Goal: Information Seeking & Learning: Learn about a topic

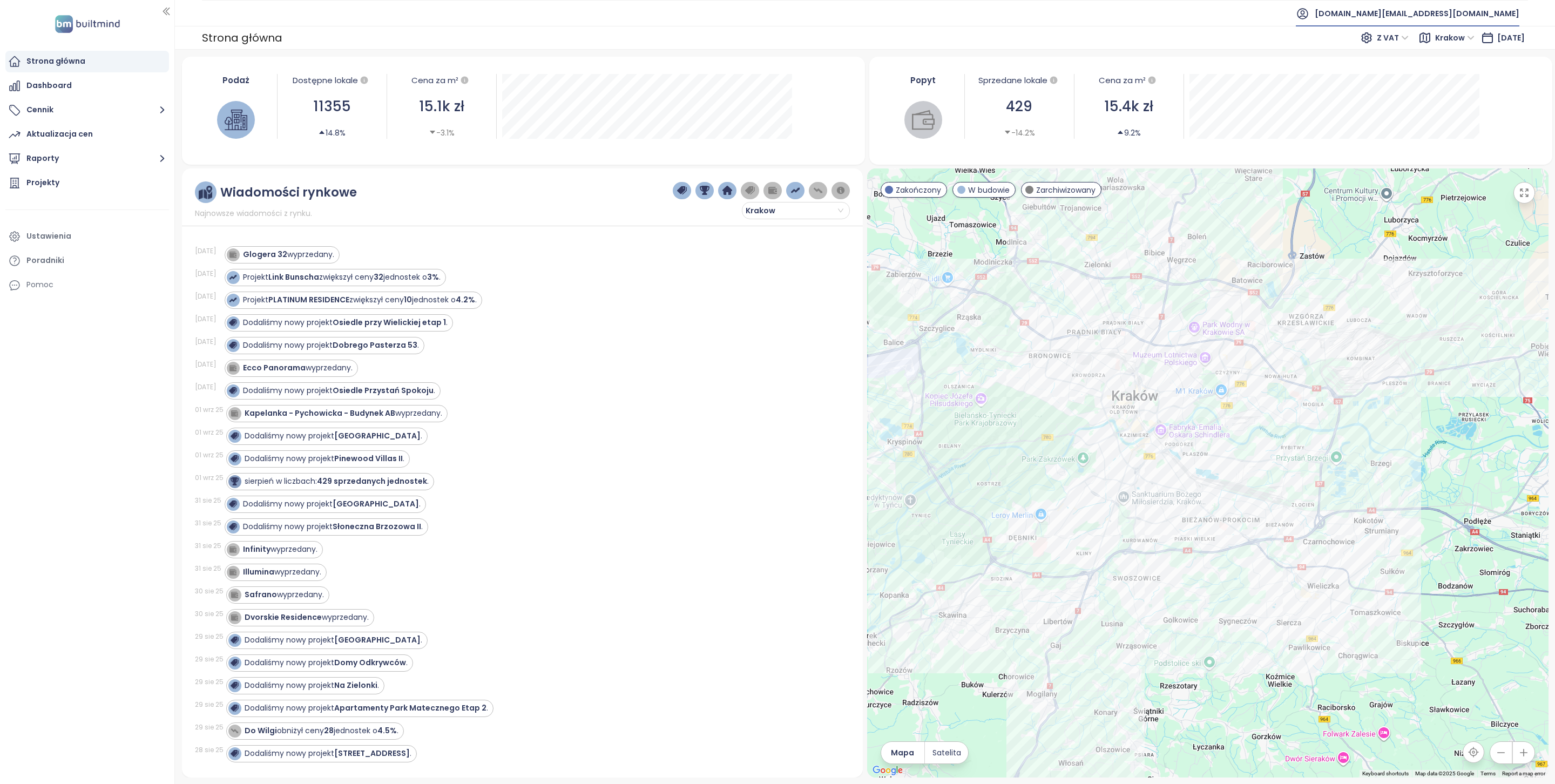
click at [1476, 18] on span "builtmind.pl@builtmind.com" at bounding box center [1417, 13] width 205 height 26
click at [1454, 40] on li "Wyloguj się" at bounding box center [1454, 44] width 126 height 22
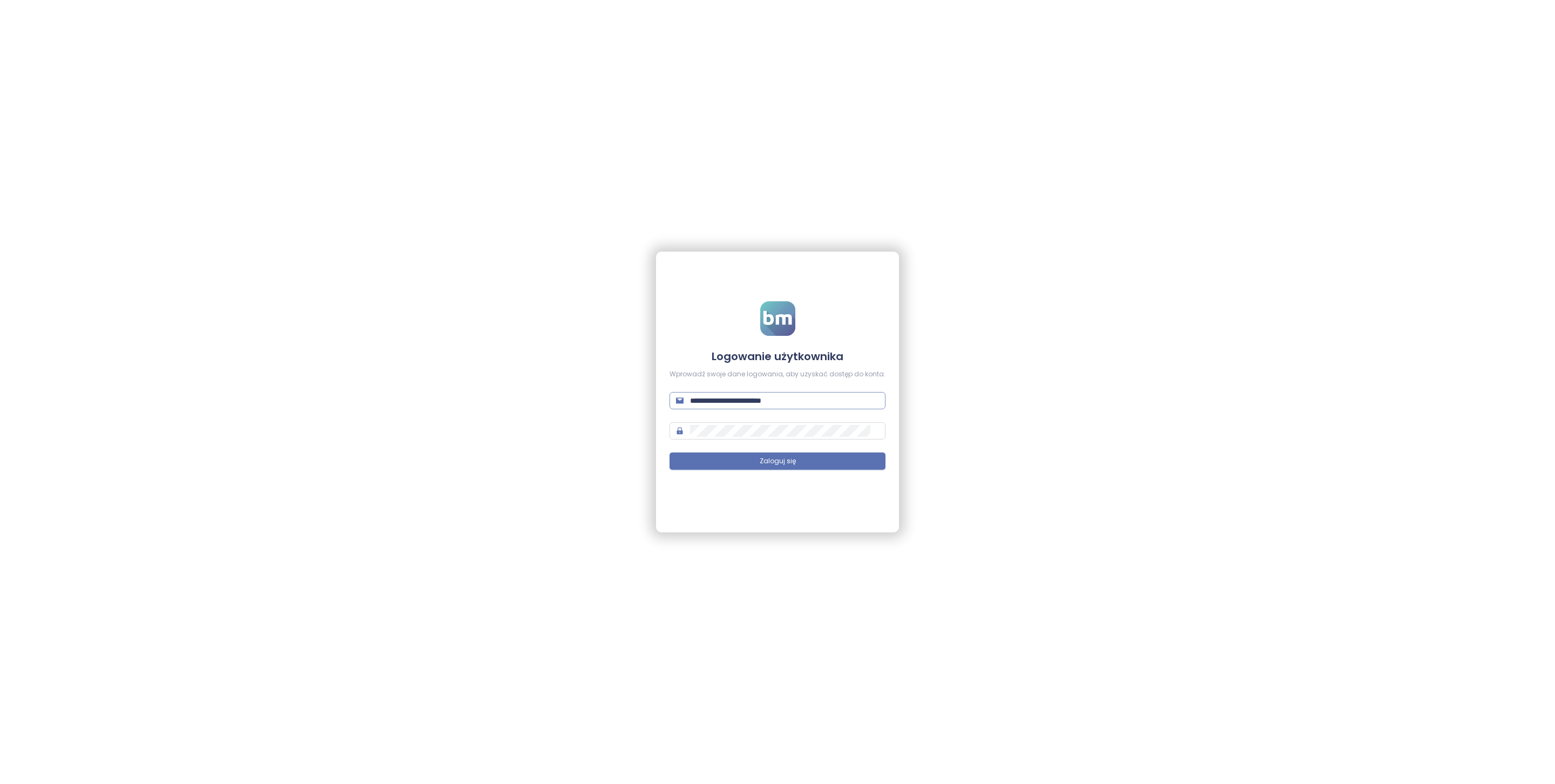
click at [782, 401] on input "**********" at bounding box center [784, 401] width 189 height 12
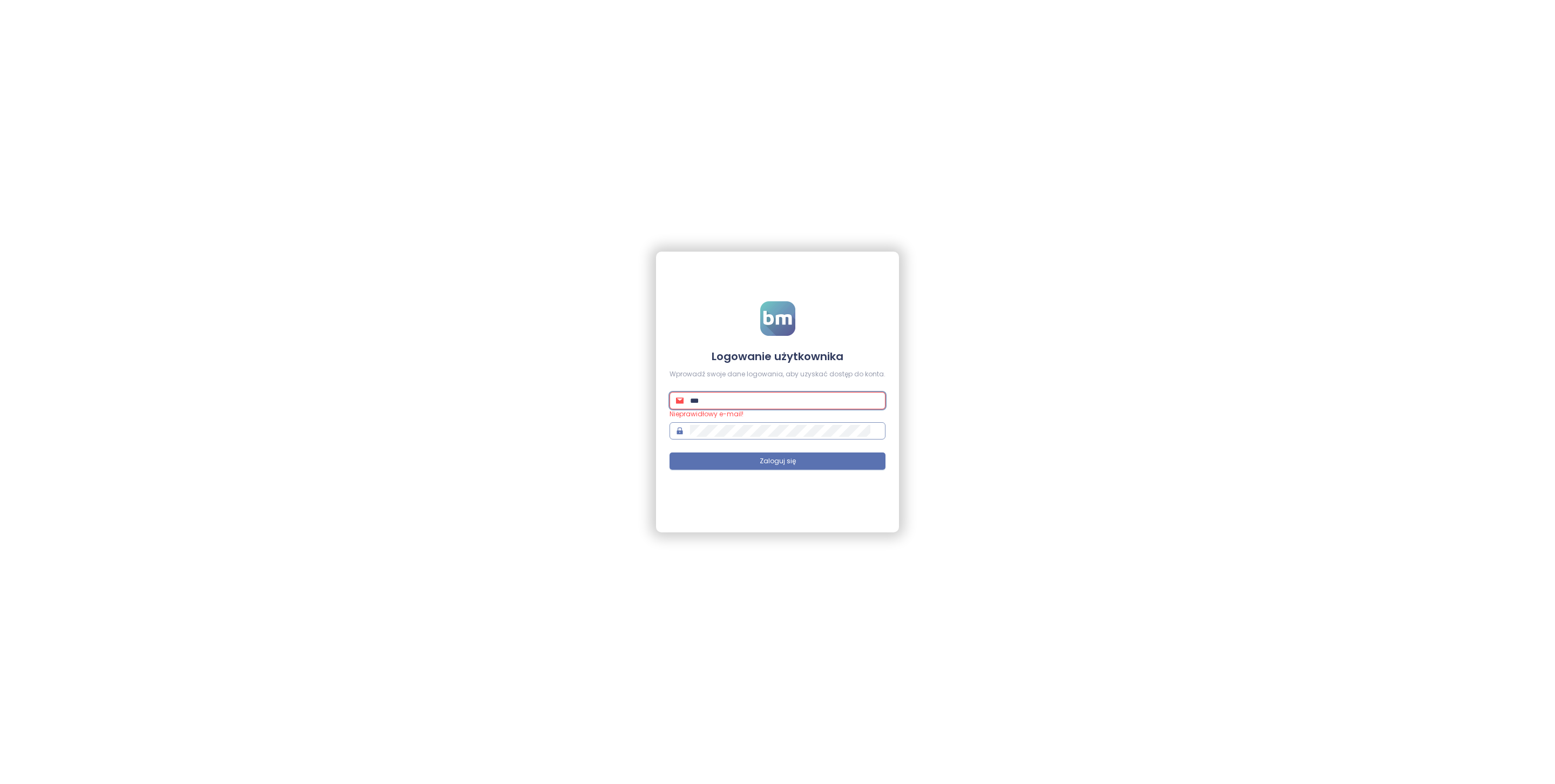
type input "**********"
click at [800, 453] on button "Zaloguj się" at bounding box center [778, 461] width 216 height 18
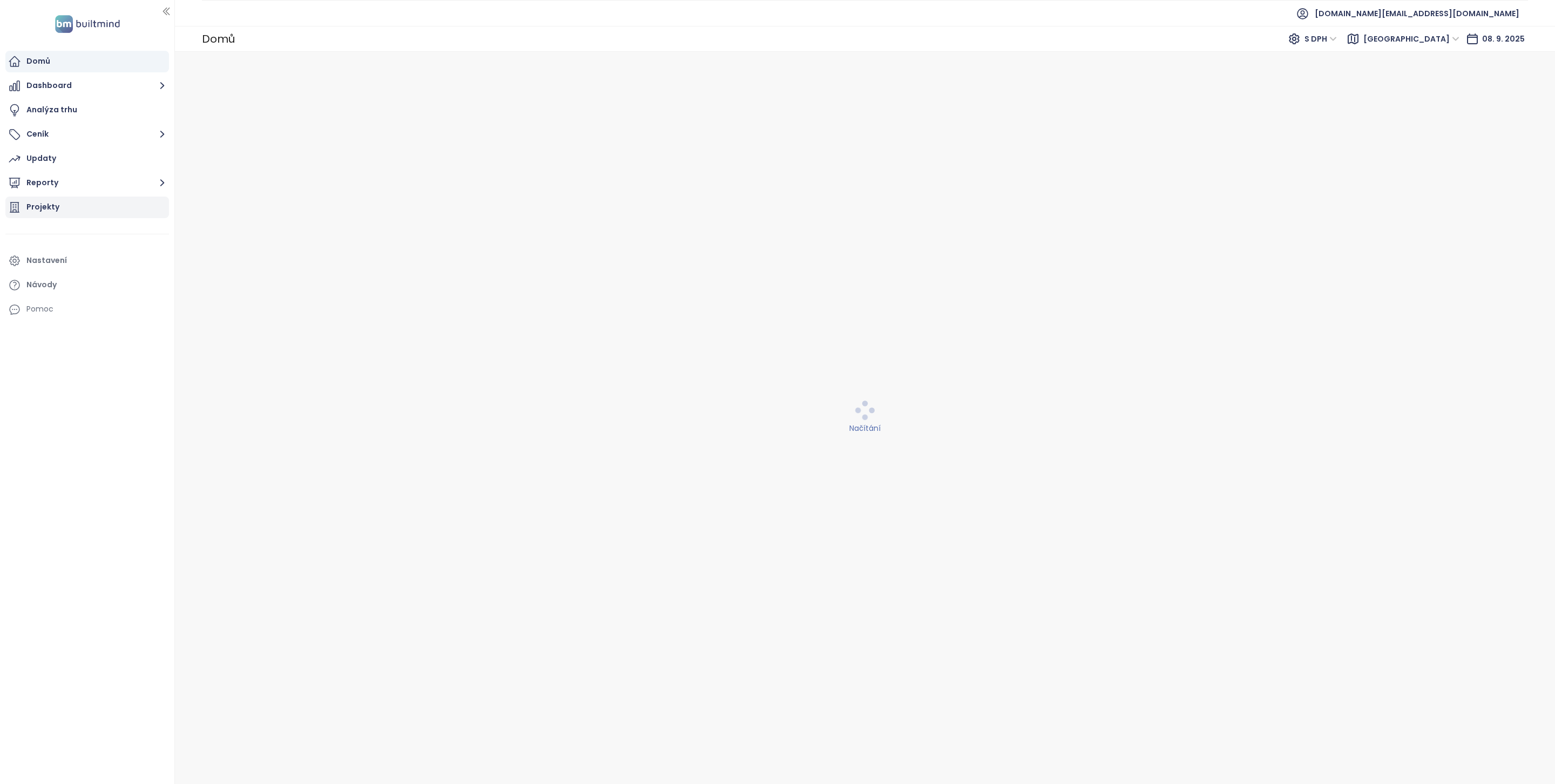
click at [77, 209] on div "Projekty" at bounding box center [87, 208] width 164 height 22
click at [250, 114] on input "text" at bounding box center [253, 110] width 88 height 16
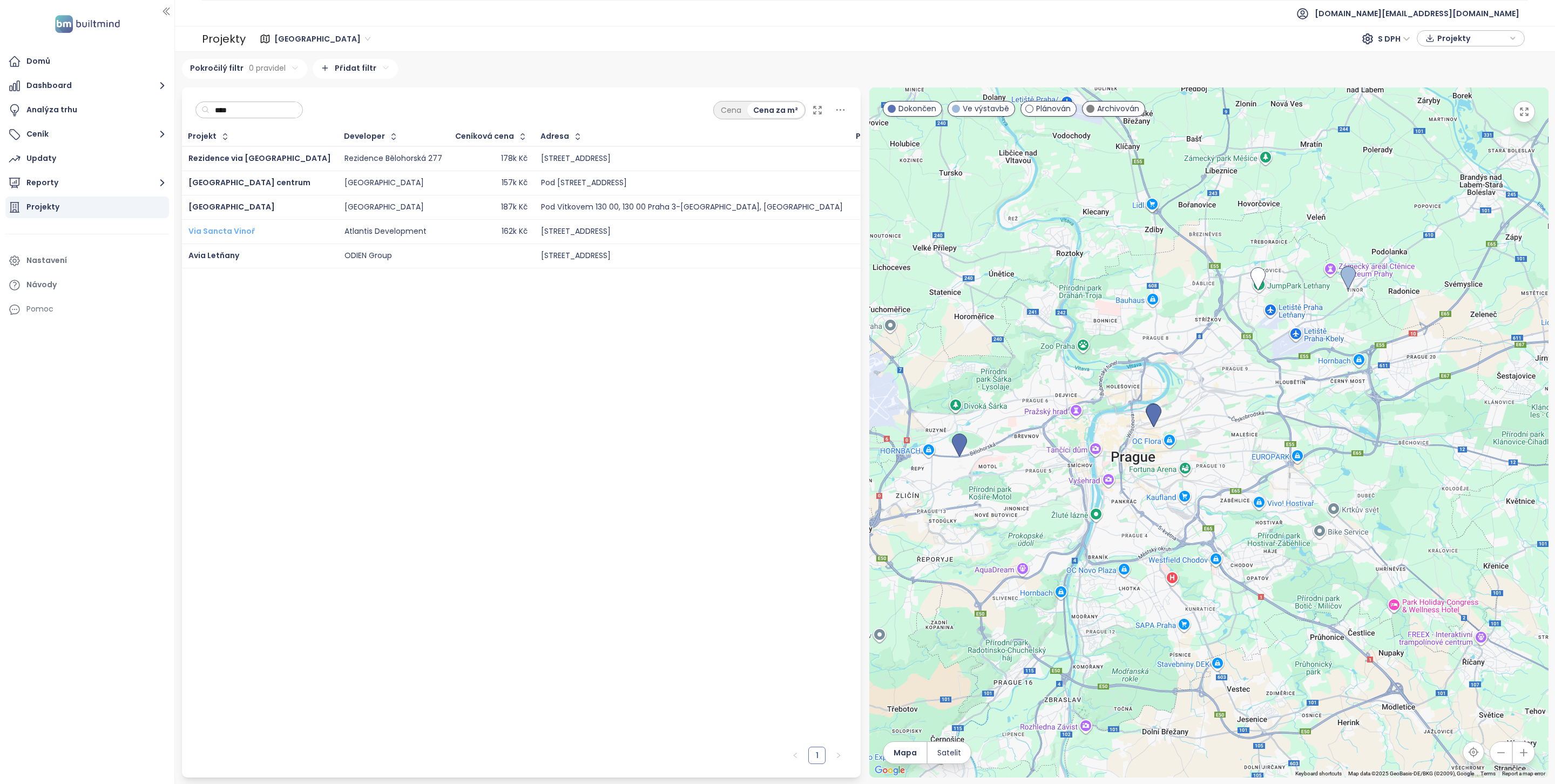
type input "***"
click at [232, 229] on span "Via Sancta Vinoř" at bounding box center [222, 231] width 67 height 11
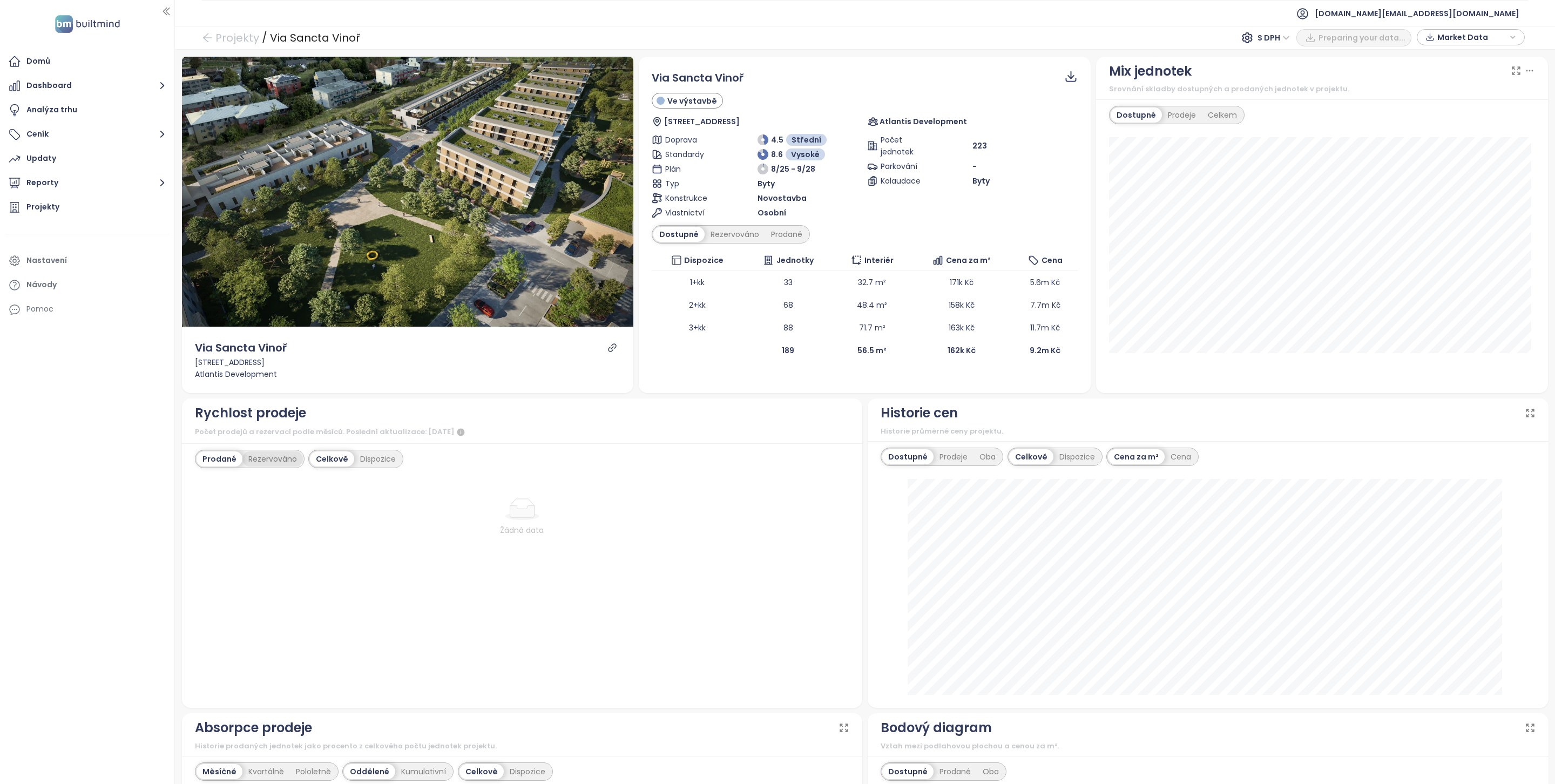
click at [289, 453] on div "Rezervováno" at bounding box center [273, 459] width 60 height 15
click at [378, 453] on div "Dispozice" at bounding box center [378, 459] width 48 height 15
click at [232, 462] on div "Prodané" at bounding box center [219, 459] width 43 height 15
click at [716, 234] on div "Rezervováno" at bounding box center [735, 234] width 60 height 15
click at [663, 237] on div "Dostupné" at bounding box center [677, 234] width 48 height 15
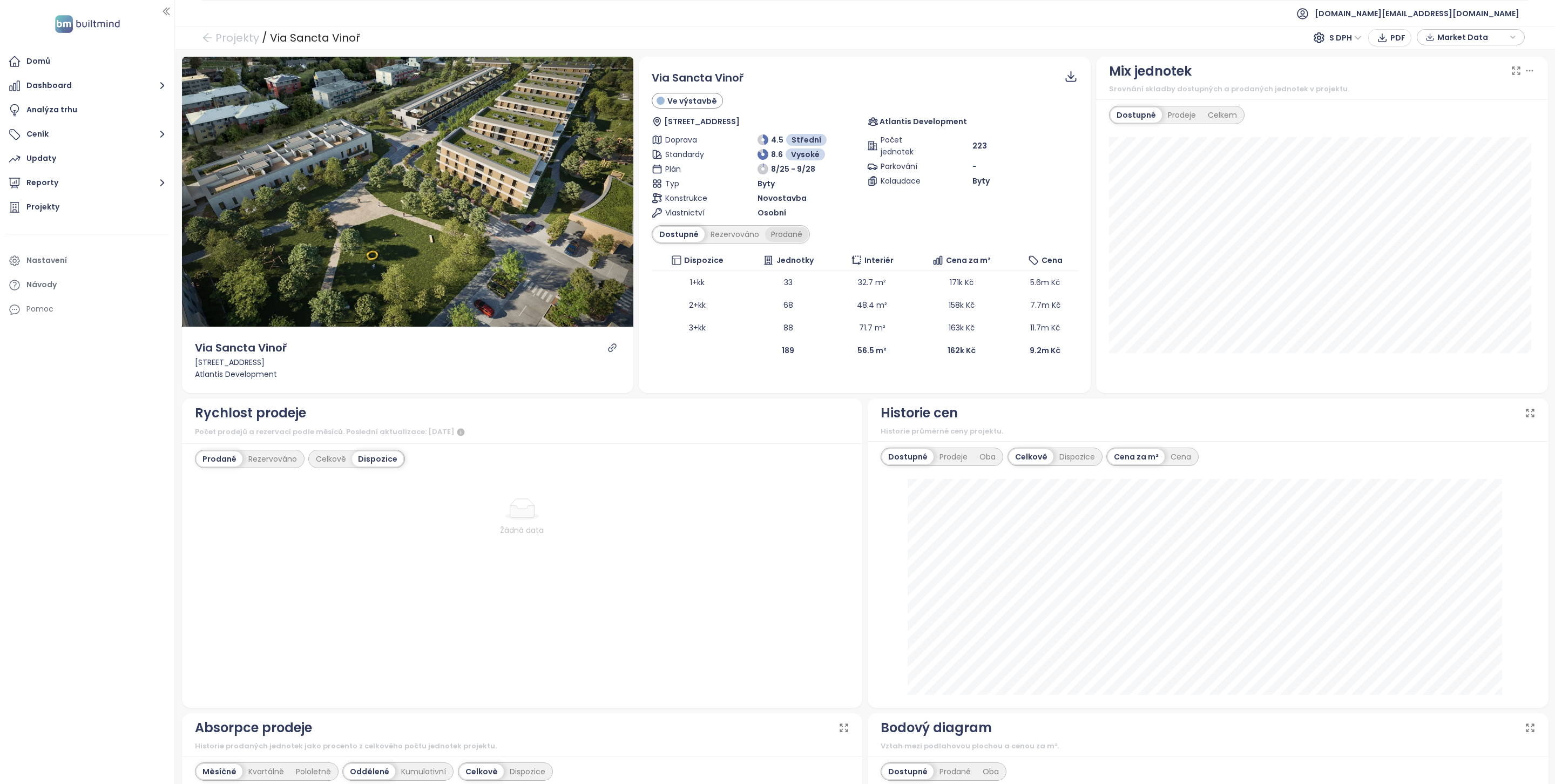
click at [774, 236] on div "Prodané" at bounding box center [787, 234] width 43 height 15
click at [669, 235] on div "Dostupné" at bounding box center [677, 234] width 48 height 15
click at [733, 235] on div "Rezervováno" at bounding box center [735, 234] width 60 height 15
